Goal: Transaction & Acquisition: Purchase product/service

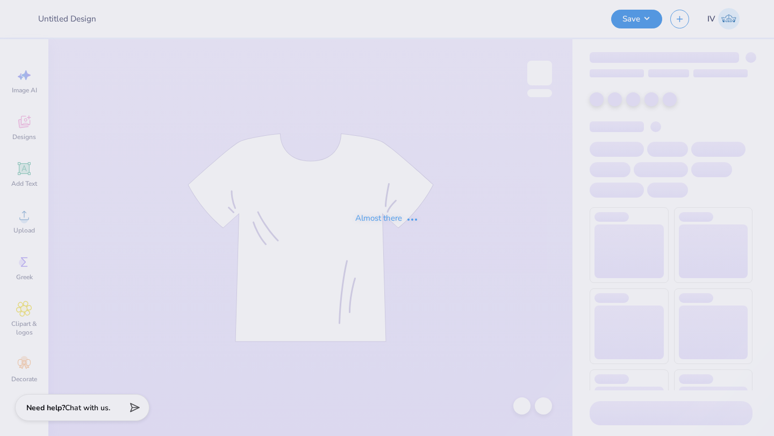
type input "[PERSON_NAME] : [US_STATE] Tech"
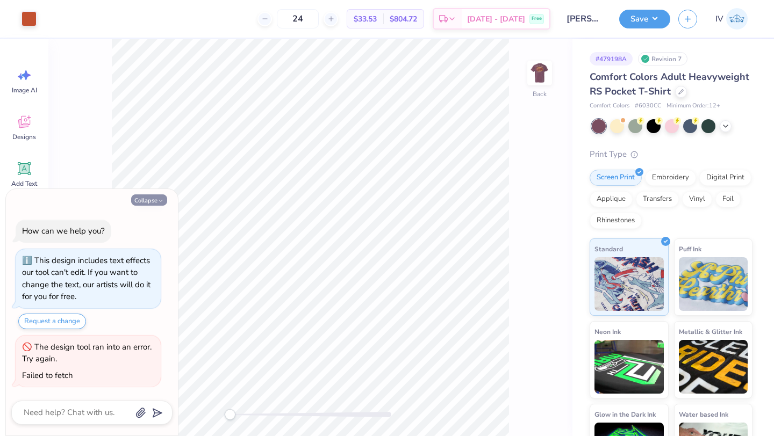
click at [154, 201] on button "Collapse" at bounding box center [149, 200] width 36 height 11
type textarea "x"
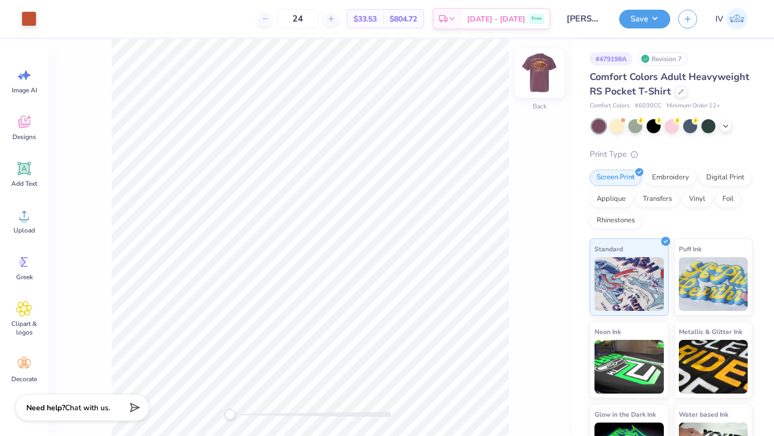
click at [537, 82] on img at bounding box center [539, 73] width 43 height 43
click at [538, 78] on img at bounding box center [539, 73] width 43 height 43
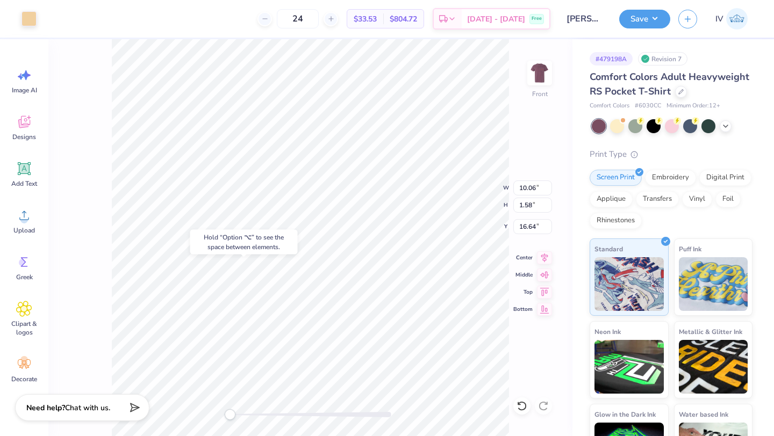
type input "16.64"
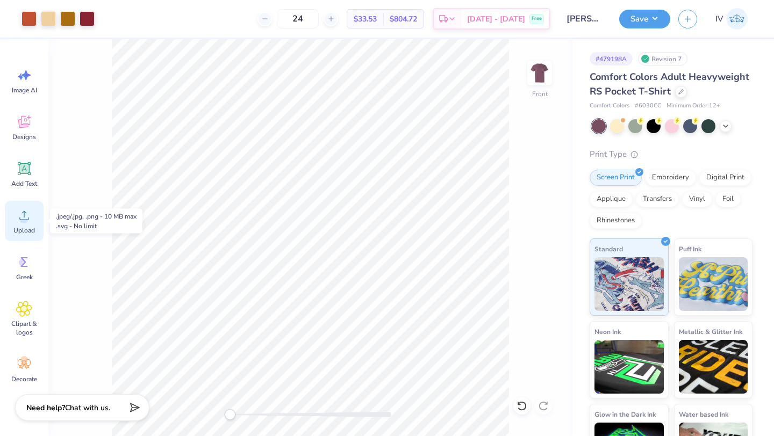
click at [23, 221] on circle at bounding box center [24, 220] width 8 height 8
click at [22, 226] on span "Upload" at bounding box center [24, 230] width 22 height 9
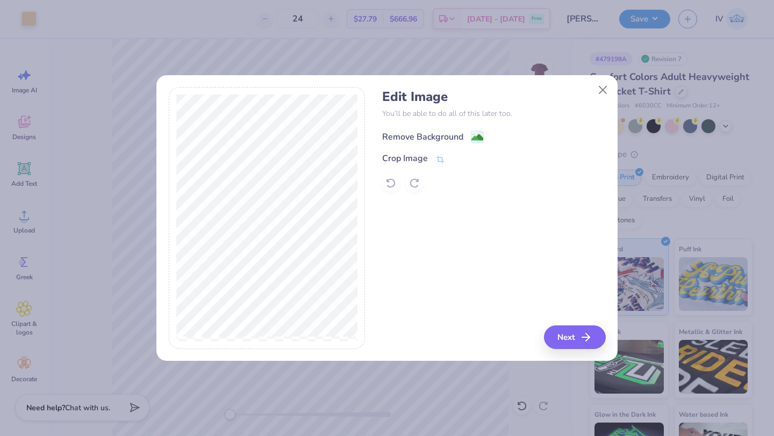
click at [476, 135] on image at bounding box center [477, 138] width 12 height 12
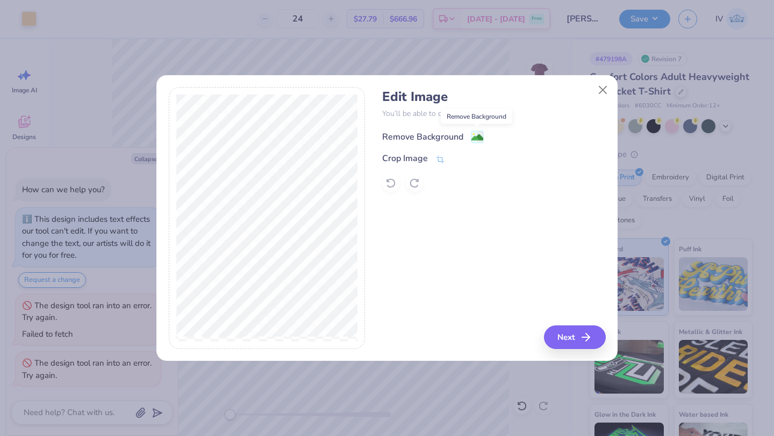
click at [475, 137] on image at bounding box center [477, 138] width 12 height 12
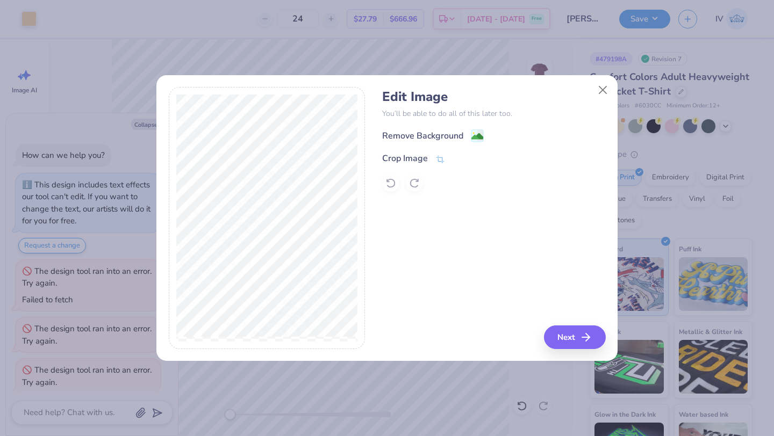
scroll to position [7, 0]
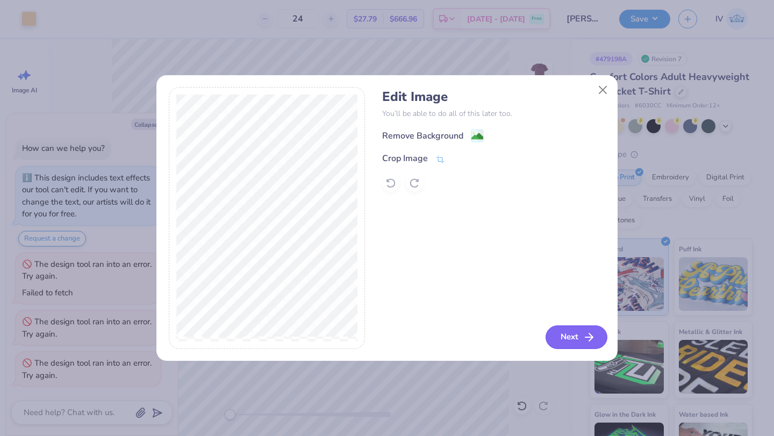
click at [564, 335] on button "Next" at bounding box center [577, 338] width 62 height 24
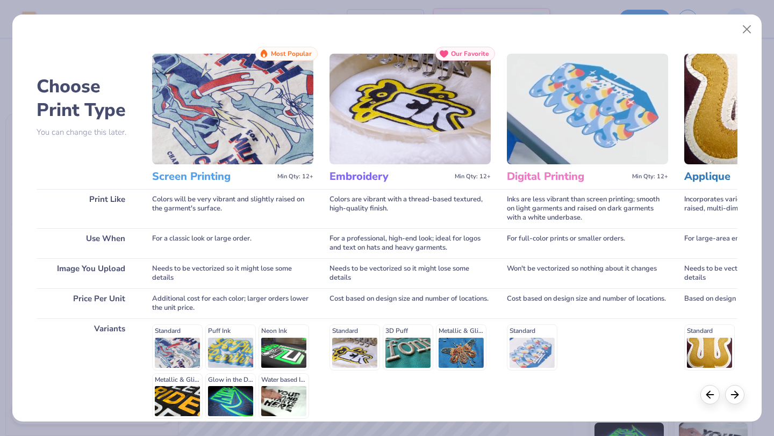
scroll to position [99, 0]
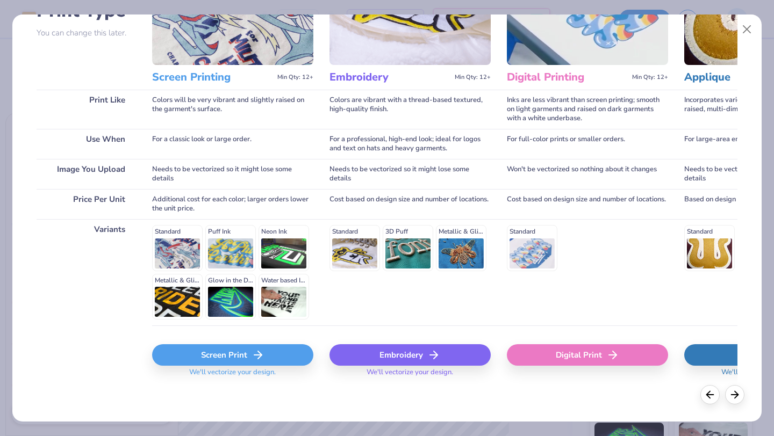
click at [224, 349] on div "Screen Print" at bounding box center [232, 356] width 161 height 22
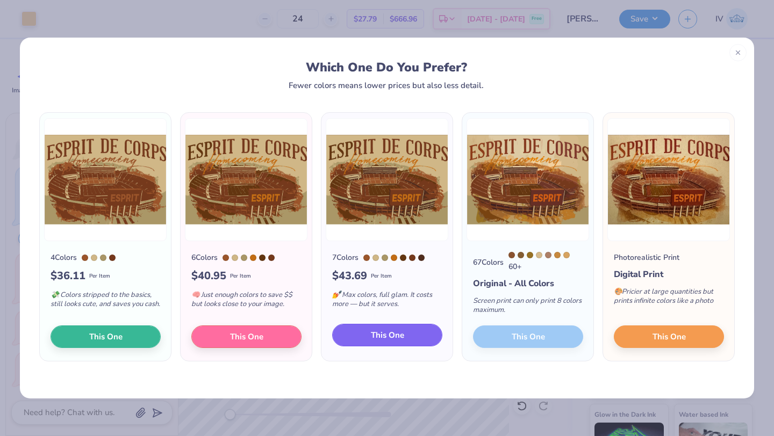
click at [400, 342] on span "This One" at bounding box center [387, 336] width 33 height 12
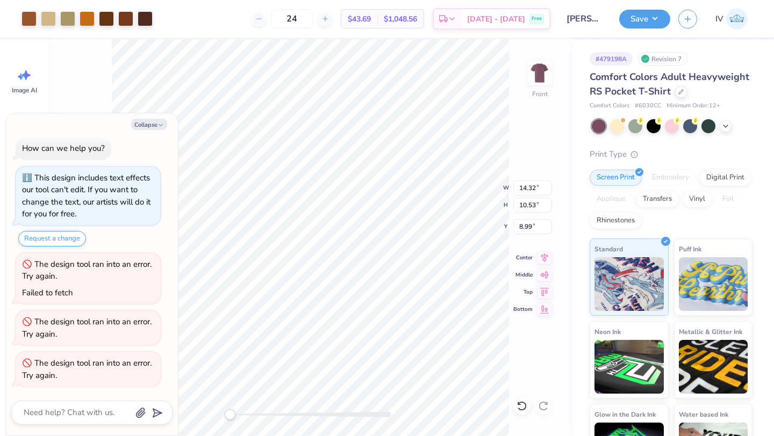
click at [154, 124] on div at bounding box center [387, 218] width 774 height 436
click at [151, 125] on button "Collapse" at bounding box center [149, 124] width 36 height 11
type textarea "x"
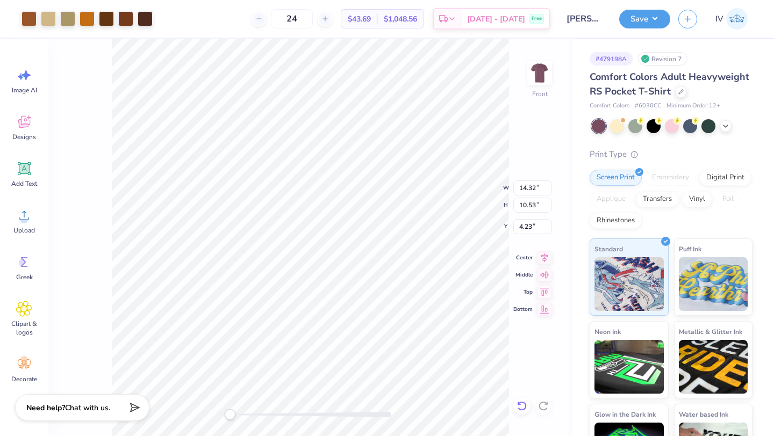
click at [526, 404] on icon at bounding box center [522, 406] width 11 height 11
click at [518, 401] on icon at bounding box center [522, 406] width 11 height 11
click at [100, 157] on div "Front W 14.32 14.32 " H 10.53 10.53 " Y 4.23 4.23 " Center Middle Top Bottom" at bounding box center [310, 237] width 524 height 397
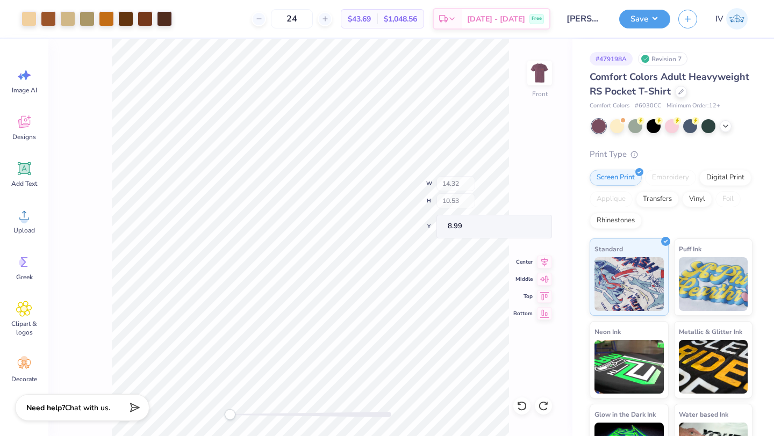
type input "8.99"
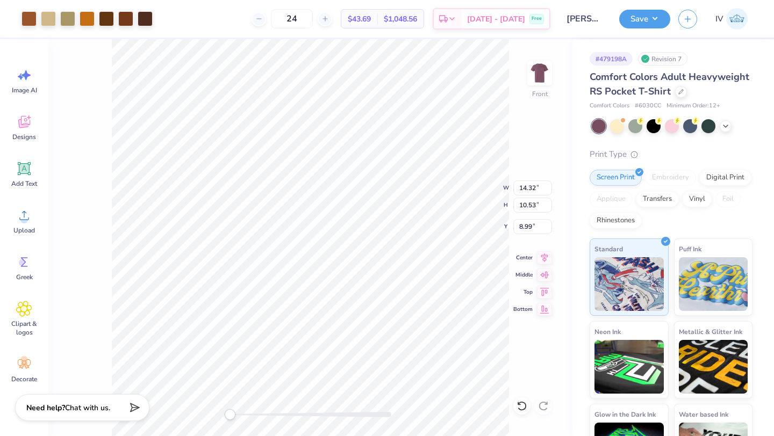
click at [105, 252] on div "Front W 14.32 14.32 " H 10.53 10.53 " Y 8.99 8.99 " Center Middle Top Bottom" at bounding box center [310, 237] width 524 height 397
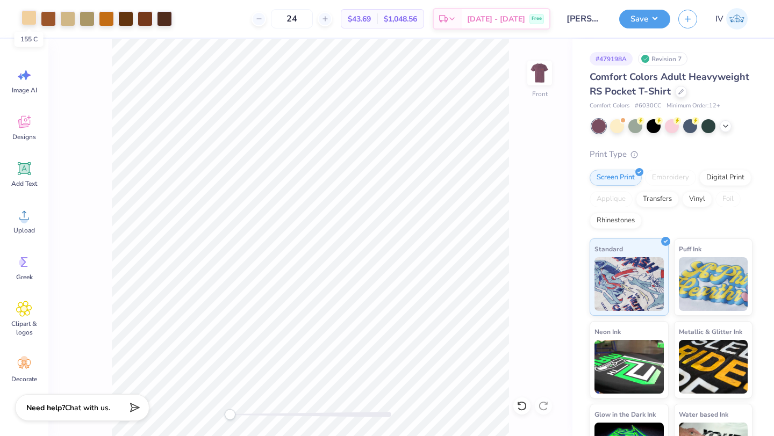
click at [28, 16] on div at bounding box center [29, 17] width 15 height 15
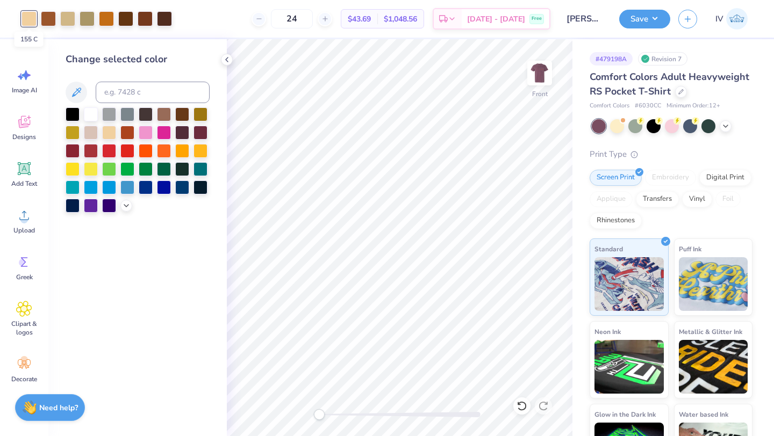
click at [28, 16] on div at bounding box center [29, 18] width 15 height 15
click at [24, 18] on div at bounding box center [29, 18] width 15 height 15
click at [87, 114] on div at bounding box center [91, 113] width 14 height 14
click at [24, 23] on div at bounding box center [29, 18] width 15 height 15
click at [66, 20] on div at bounding box center [67, 17] width 15 height 15
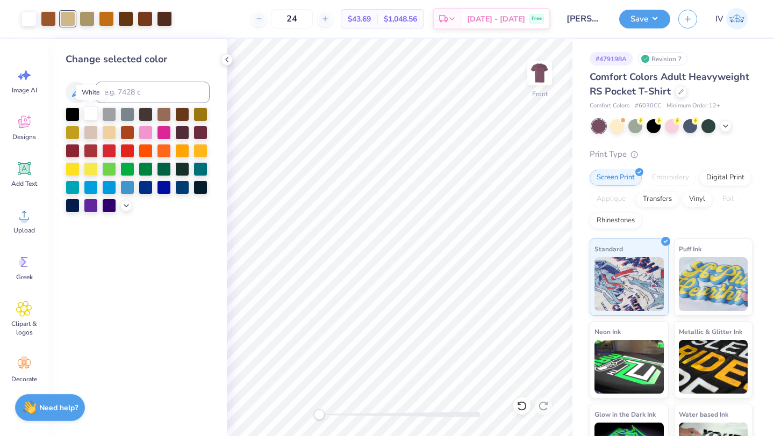
click at [92, 117] on div at bounding box center [91, 113] width 14 height 14
click at [519, 403] on icon at bounding box center [521, 407] width 9 height 10
click at [521, 407] on icon at bounding box center [522, 406] width 11 height 11
click at [228, 59] on icon at bounding box center [227, 59] width 9 height 9
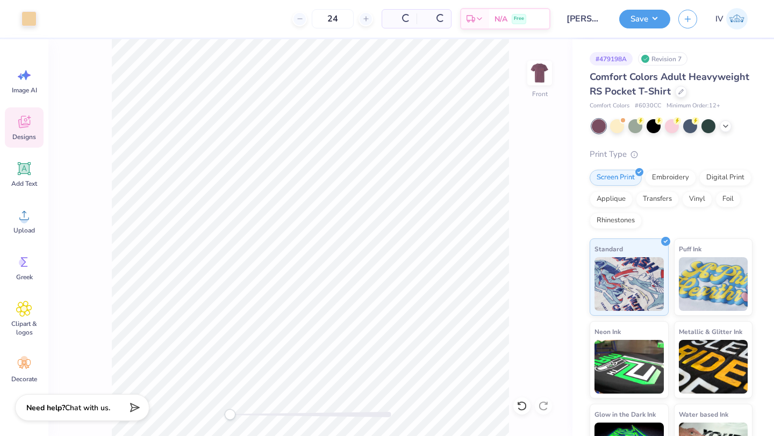
click at [25, 120] on icon at bounding box center [24, 122] width 16 height 16
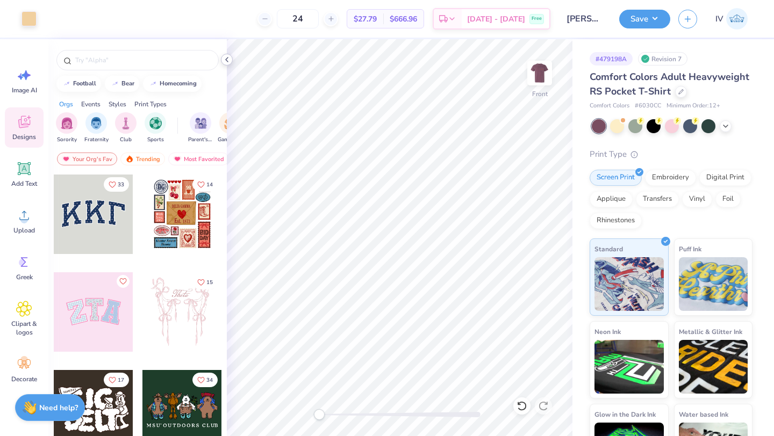
click at [230, 59] on icon at bounding box center [227, 59] width 9 height 9
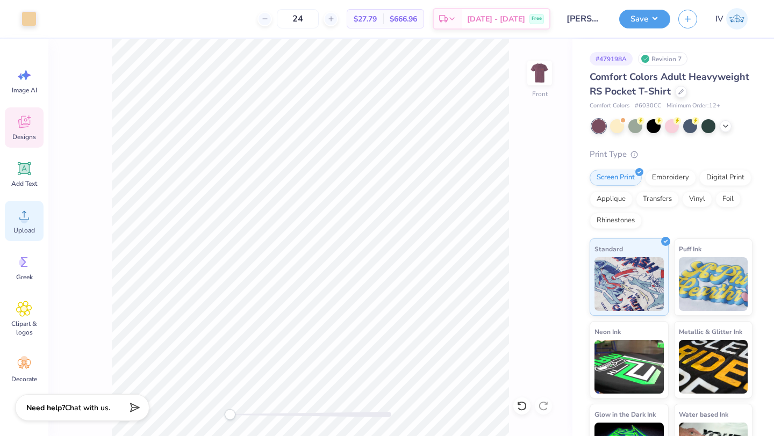
click at [24, 213] on icon at bounding box center [24, 215] width 10 height 9
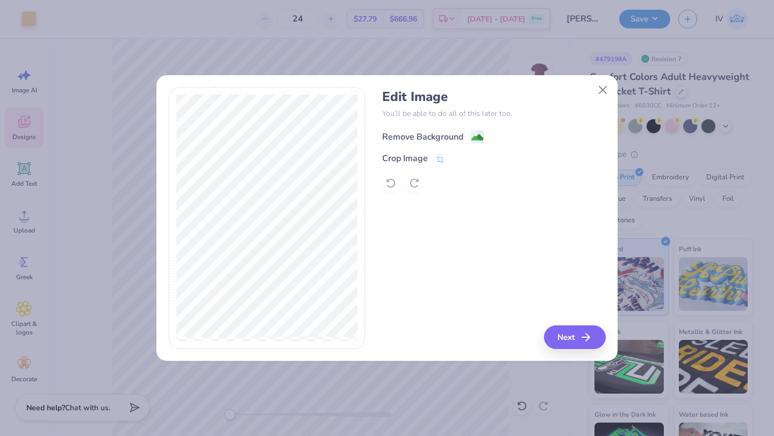
click at [482, 133] on image at bounding box center [477, 138] width 12 height 12
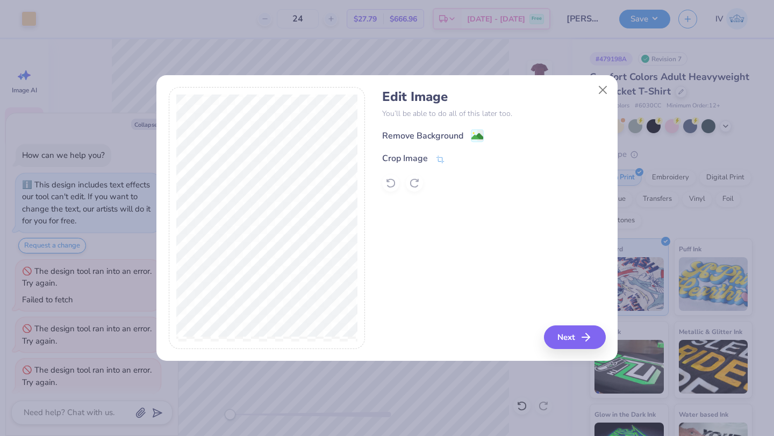
scroll to position [48, 0]
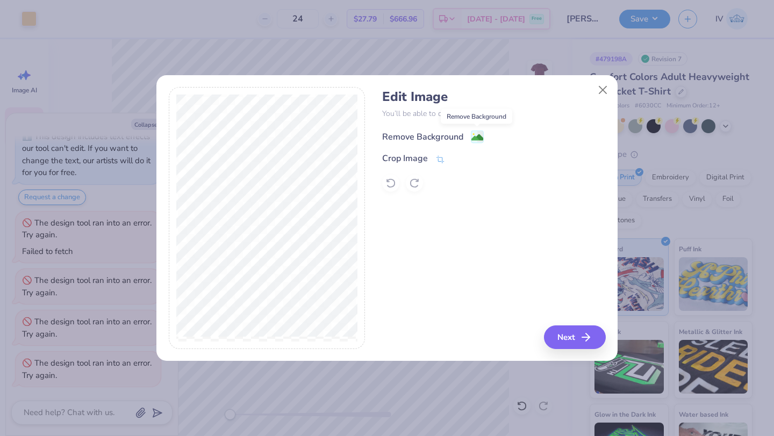
click at [479, 135] on image at bounding box center [477, 138] width 12 height 12
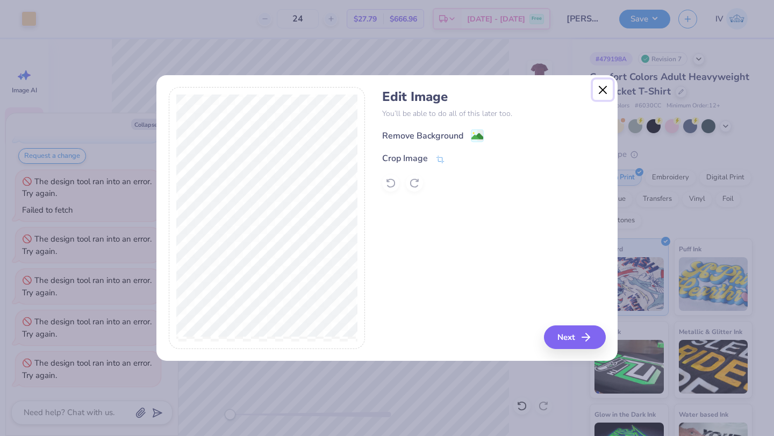
click at [600, 87] on button "Close" at bounding box center [603, 90] width 20 height 20
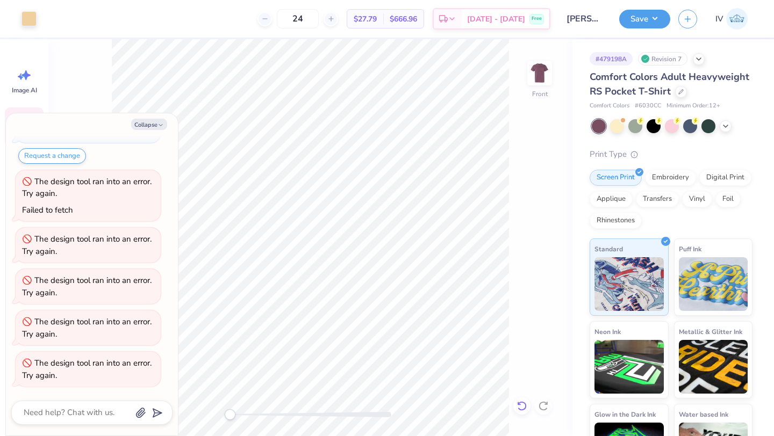
click at [522, 403] on icon at bounding box center [521, 407] width 9 height 10
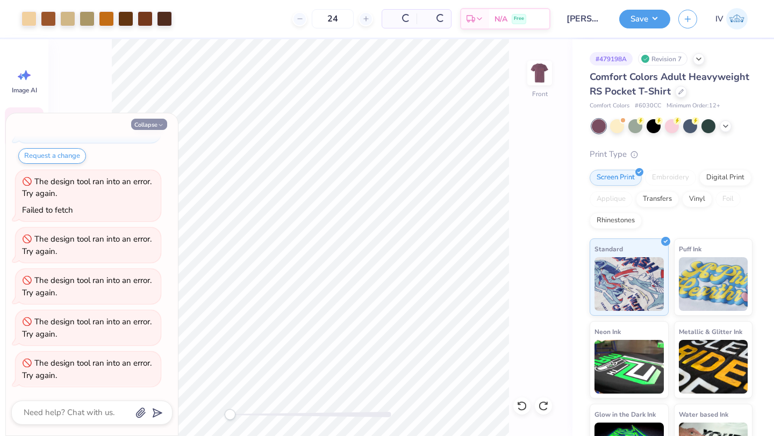
click at [148, 125] on button "Collapse" at bounding box center [149, 124] width 36 height 11
type textarea "x"
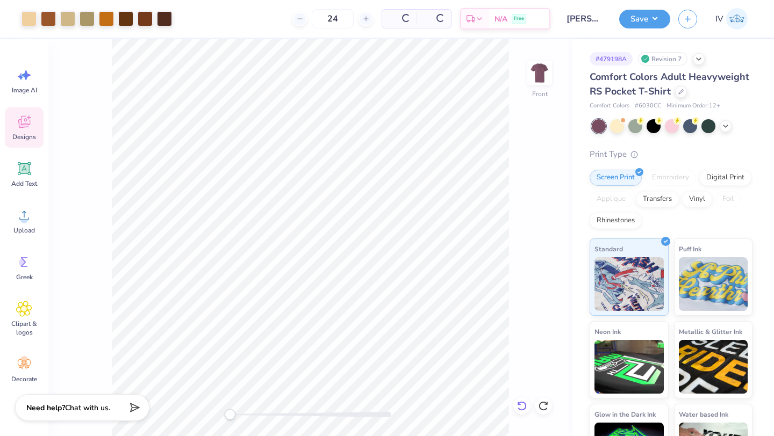
click at [525, 408] on icon at bounding box center [522, 406] width 11 height 11
click at [522, 402] on icon at bounding box center [522, 406] width 11 height 11
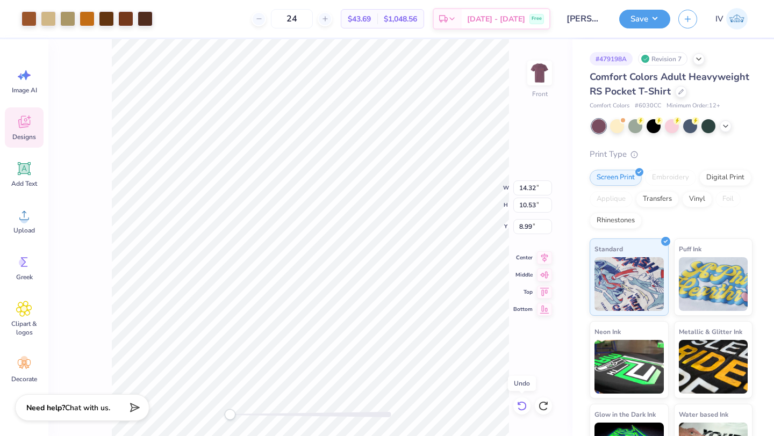
click at [522, 402] on icon at bounding box center [522, 406] width 11 height 11
click at [525, 409] on icon at bounding box center [521, 407] width 9 height 10
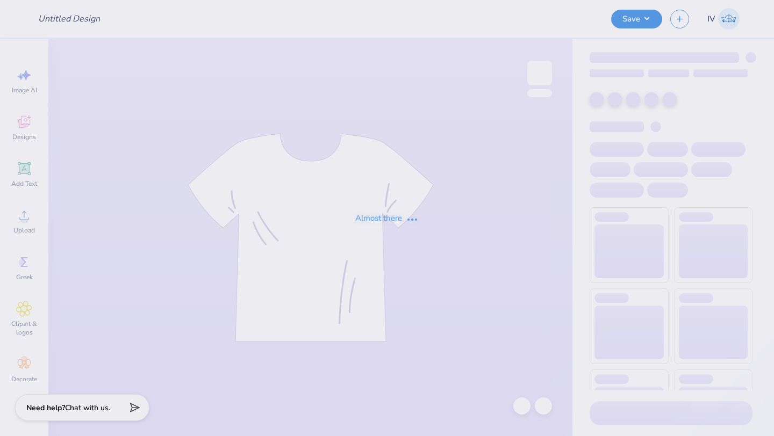
type input "[PERSON_NAME] : [US_STATE] Tech"
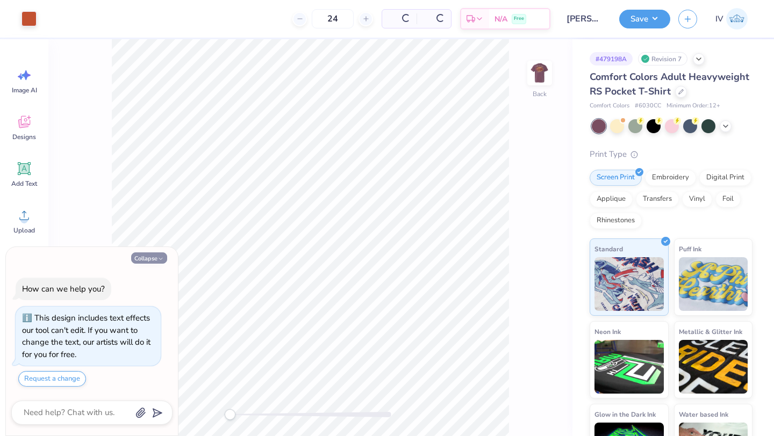
click at [142, 255] on button "Collapse" at bounding box center [149, 258] width 36 height 11
type textarea "x"
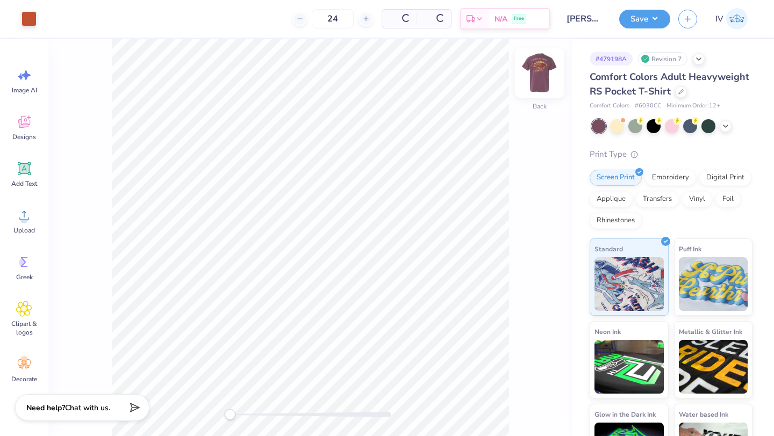
click at [535, 75] on img at bounding box center [539, 73] width 43 height 43
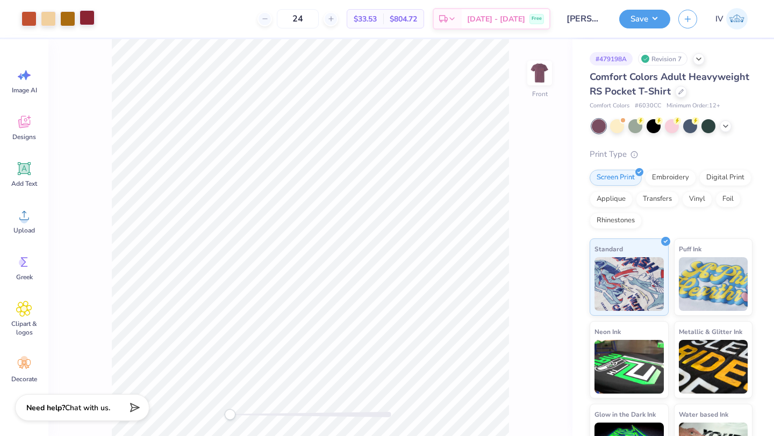
click at [87, 19] on div at bounding box center [87, 17] width 15 height 15
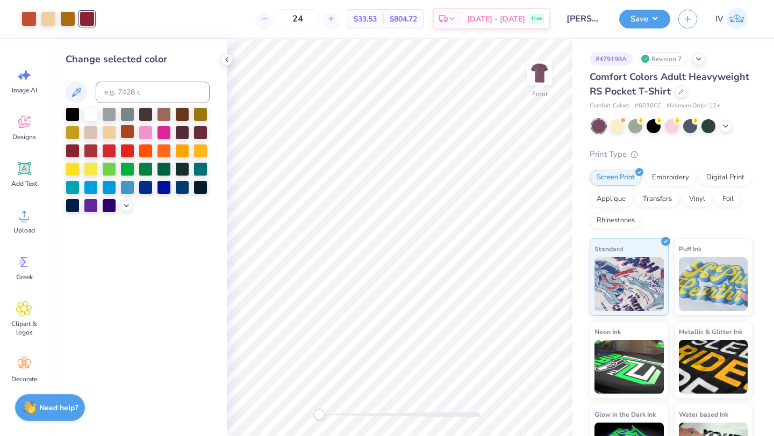
click at [127, 129] on div at bounding box center [127, 132] width 14 height 14
click at [128, 205] on icon at bounding box center [126, 205] width 9 height 9
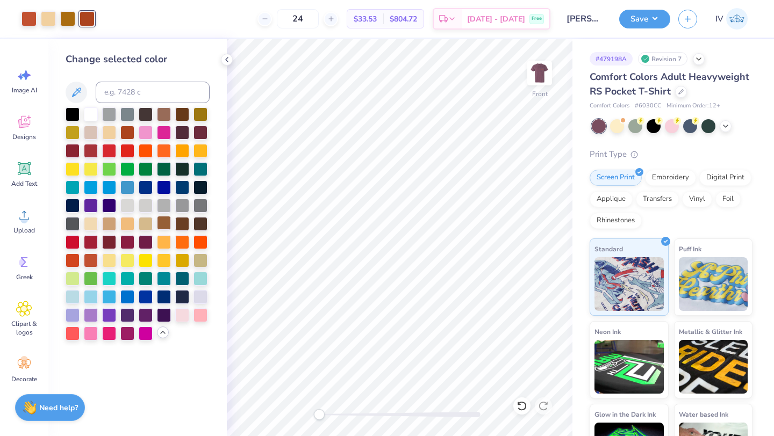
click at [166, 223] on div at bounding box center [164, 223] width 14 height 14
click at [109, 223] on div at bounding box center [109, 223] width 14 height 14
click at [166, 115] on div at bounding box center [164, 113] width 14 height 14
click at [164, 227] on div at bounding box center [164, 223] width 14 height 14
click at [149, 223] on div at bounding box center [146, 223] width 14 height 14
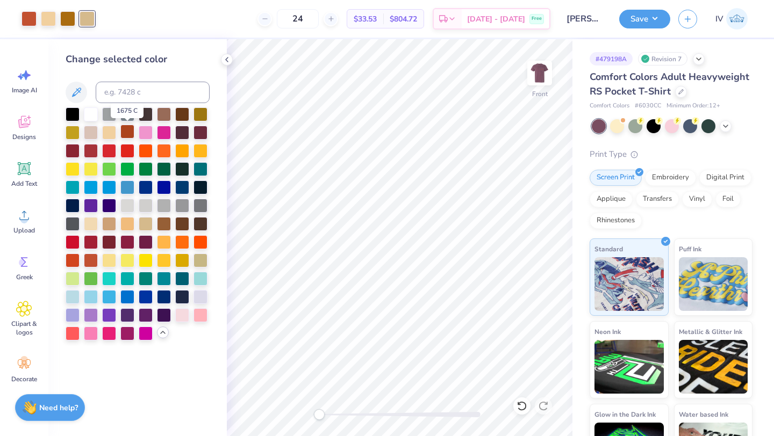
click at [125, 134] on div at bounding box center [127, 132] width 14 height 14
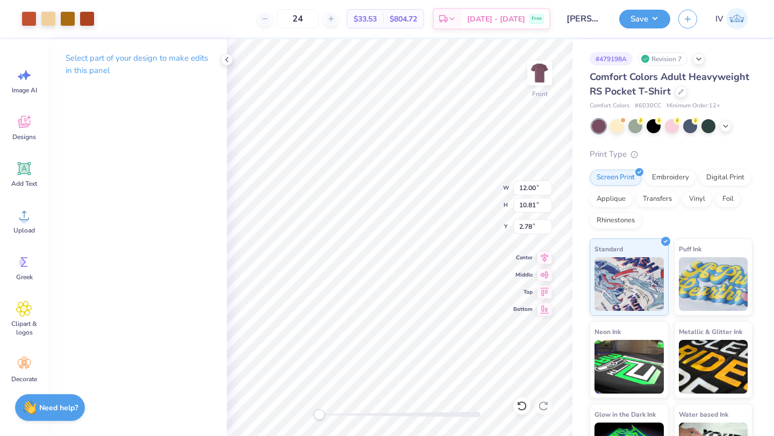
click at [229, 60] on icon at bounding box center [227, 59] width 9 height 9
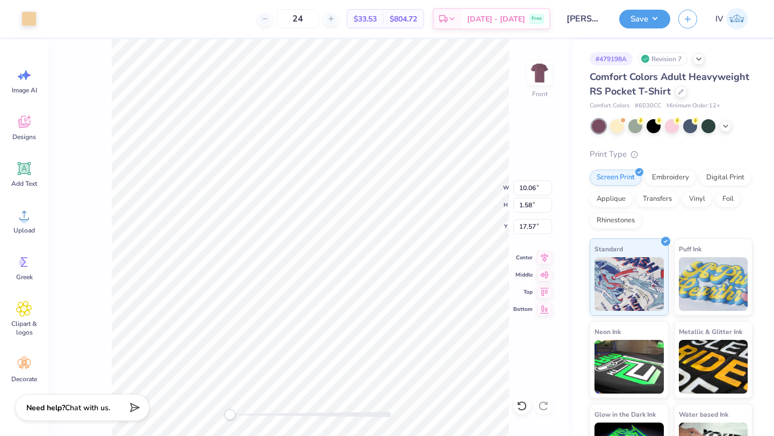
type input "17.57"
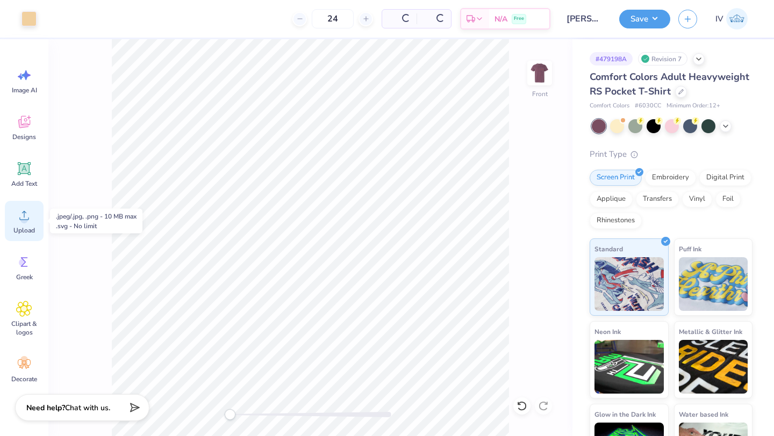
click at [22, 218] on circle at bounding box center [24, 220] width 8 height 8
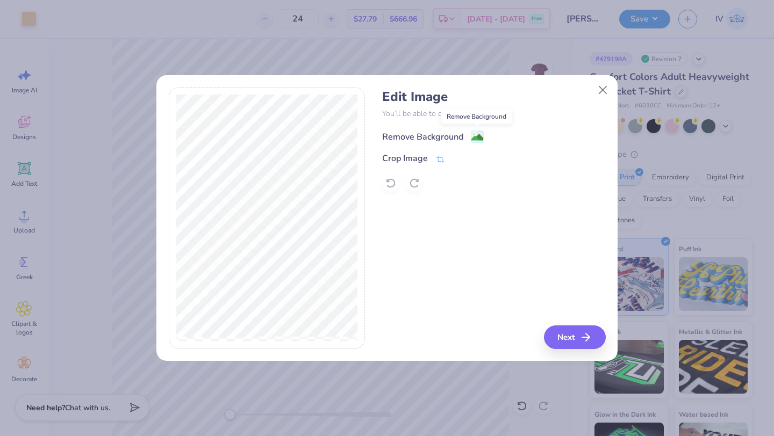
click at [478, 139] on image at bounding box center [477, 138] width 12 height 12
click at [441, 158] on icon at bounding box center [440, 160] width 8 height 8
click at [457, 158] on icon at bounding box center [458, 158] width 6 height 6
click at [476, 134] on image at bounding box center [477, 138] width 12 height 12
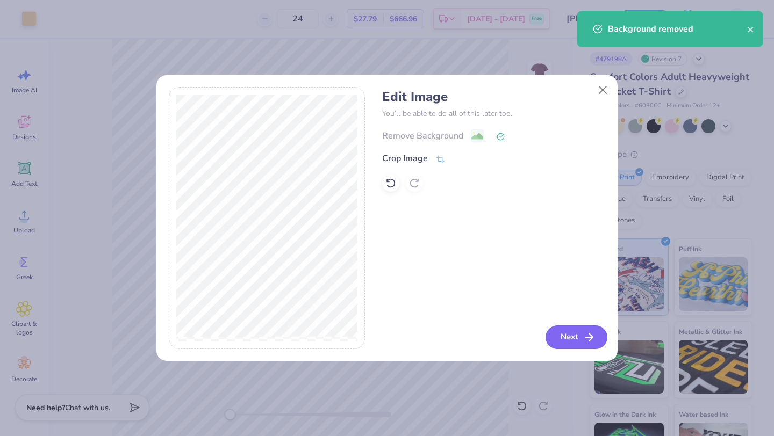
click at [561, 333] on button "Next" at bounding box center [577, 338] width 62 height 24
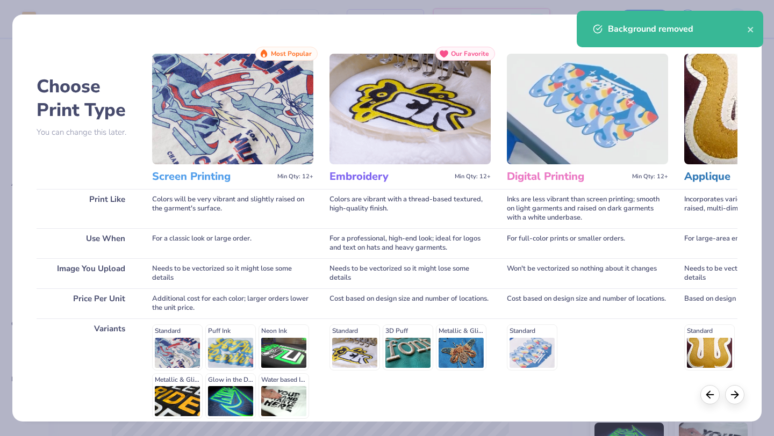
scroll to position [99, 0]
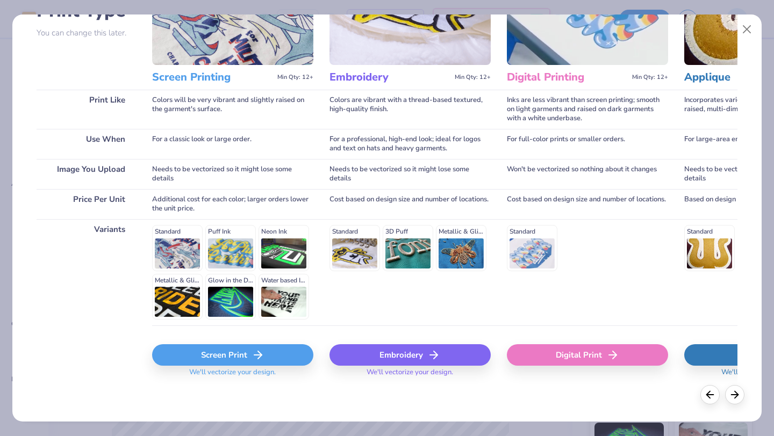
click at [220, 350] on div "Screen Print" at bounding box center [232, 356] width 161 height 22
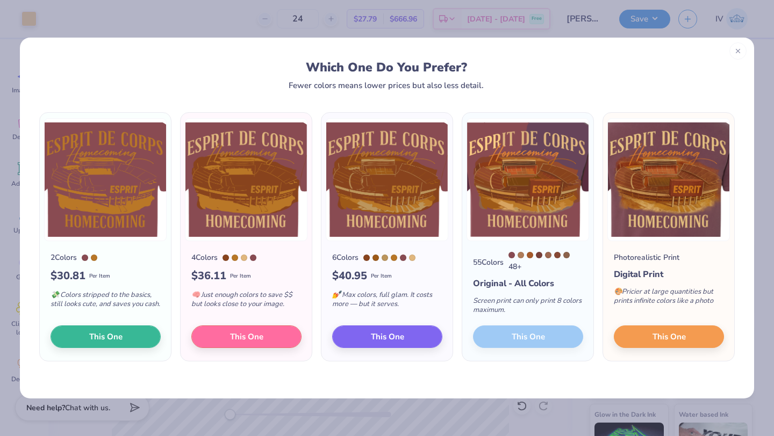
click at [738, 52] on icon at bounding box center [738, 51] width 8 height 8
